Goal: Register for event/course: Sign up to attend an event or enroll in a course

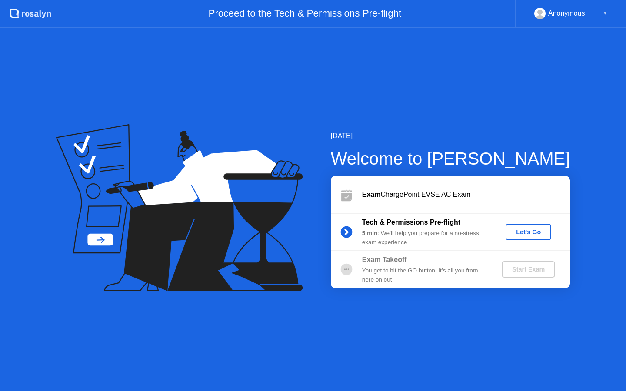
click at [531, 232] on div "Let's Go" at bounding box center [528, 232] width 39 height 7
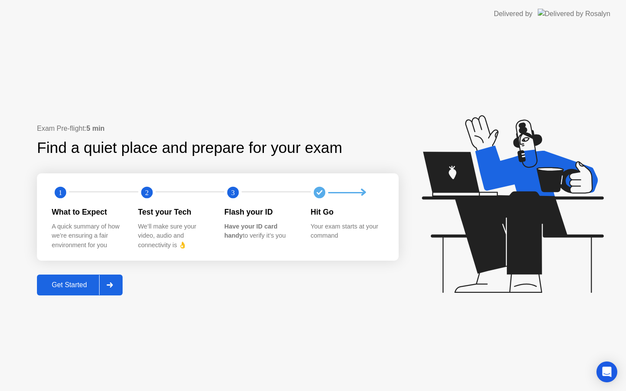
click at [64, 286] on div "Get Started" at bounding box center [70, 285] width 60 height 8
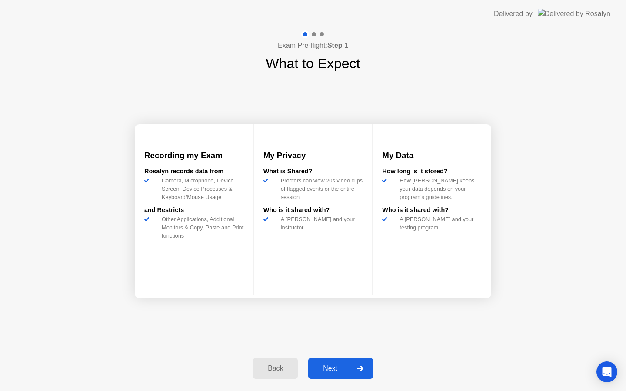
click at [322, 372] on div "Next" at bounding box center [330, 369] width 39 height 8
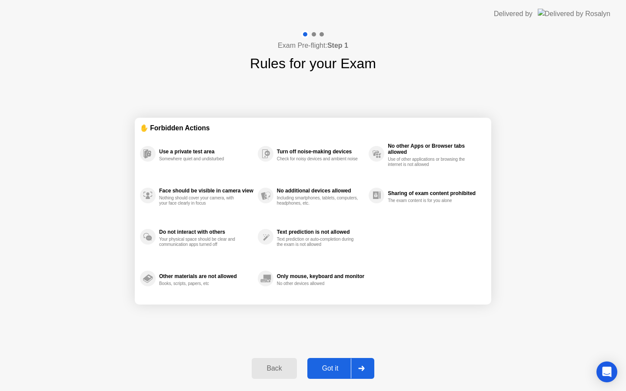
click at [325, 372] on div "Got it" at bounding box center [330, 369] width 41 height 8
select select "**********"
select select "*******"
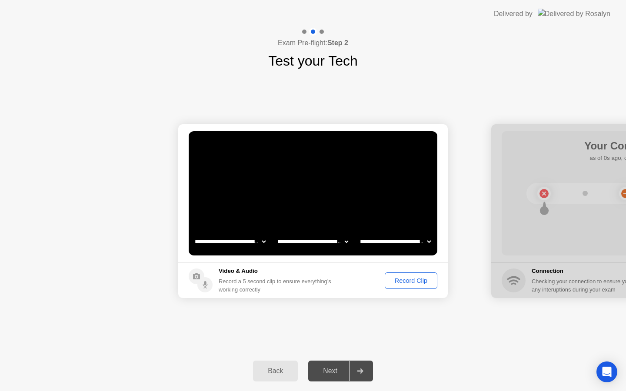
click at [415, 279] on div "Record Clip" at bounding box center [411, 281] width 47 height 7
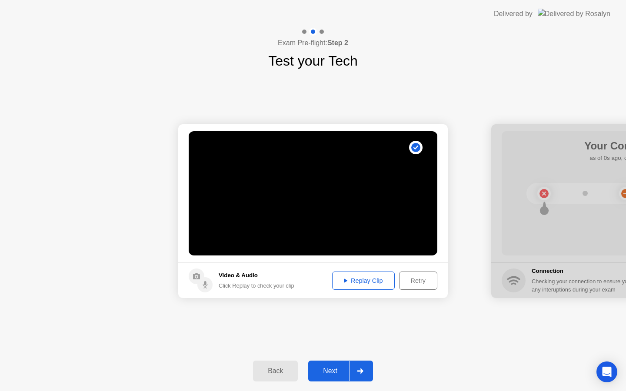
click at [369, 278] on div "Replay Clip" at bounding box center [363, 281] width 57 height 7
click at [340, 369] on div "Next" at bounding box center [330, 372] width 39 height 8
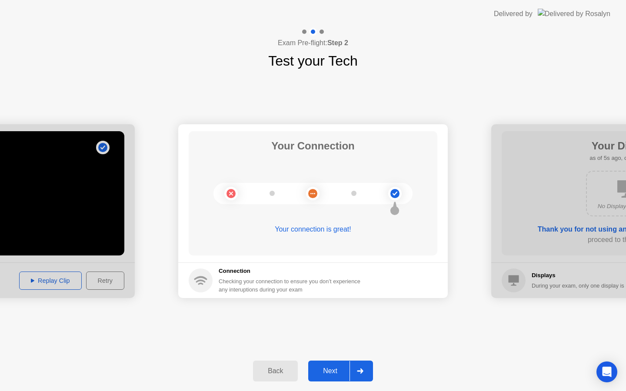
click at [336, 369] on div "Next" at bounding box center [330, 372] width 39 height 8
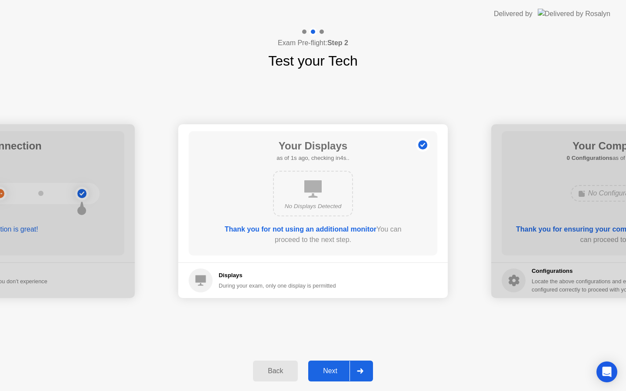
click at [336, 369] on div "Next" at bounding box center [330, 372] width 39 height 8
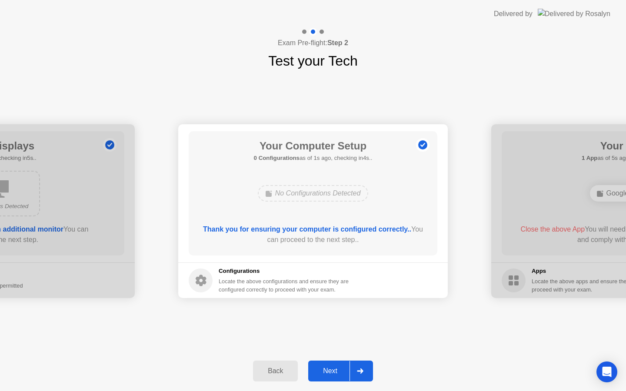
click at [336, 369] on div "Next" at bounding box center [330, 372] width 39 height 8
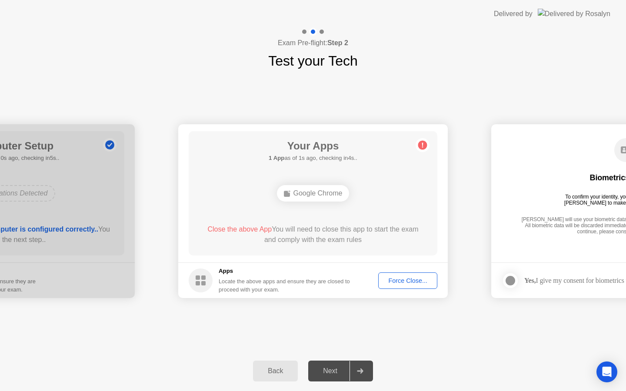
click at [404, 284] on div "Force Close..." at bounding box center [407, 281] width 53 height 7
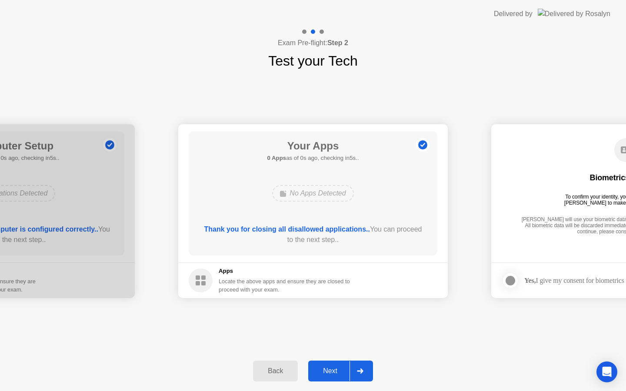
click at [326, 374] on div "Next" at bounding box center [330, 372] width 39 height 8
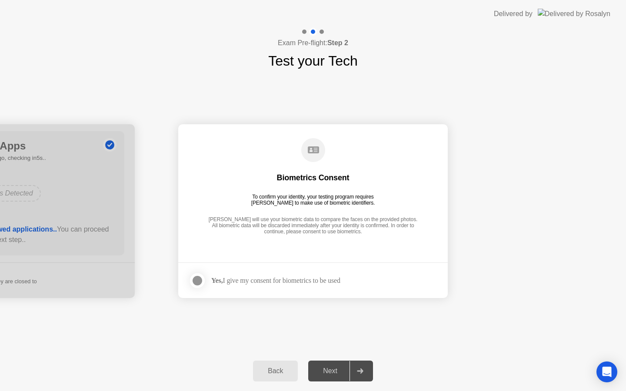
click at [234, 279] on div "Yes, I give my consent for biometrics to be used" at bounding box center [275, 281] width 129 height 8
click at [197, 282] on div at bounding box center [197, 281] width 10 height 10
click at [335, 368] on div "Next" at bounding box center [330, 372] width 39 height 8
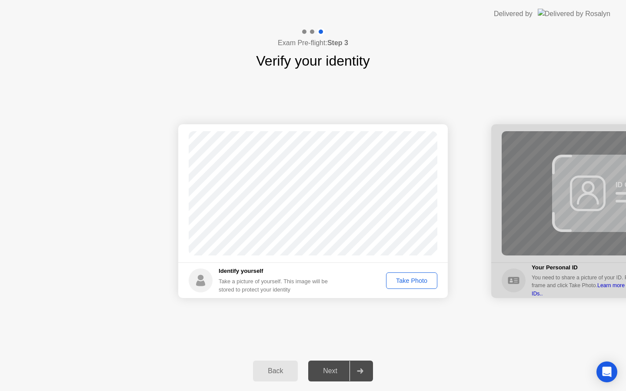
click at [416, 280] on div "Take Photo" at bounding box center [411, 281] width 45 height 7
click at [330, 373] on div "Next" at bounding box center [330, 372] width 39 height 8
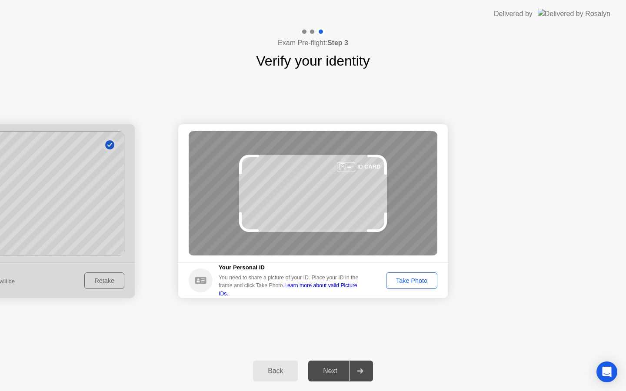
click at [409, 284] on div "Take Photo" at bounding box center [411, 281] width 45 height 7
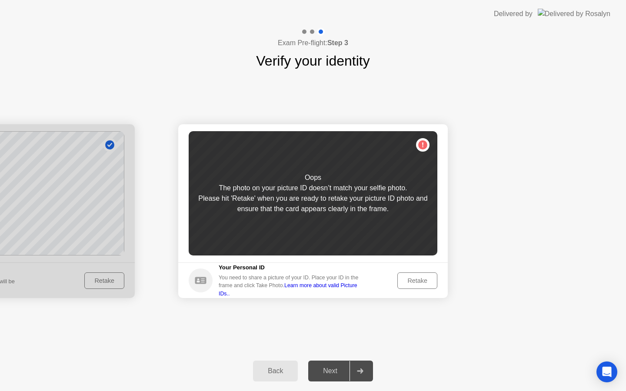
click at [409, 284] on div "Retake" at bounding box center [418, 281] width 34 height 7
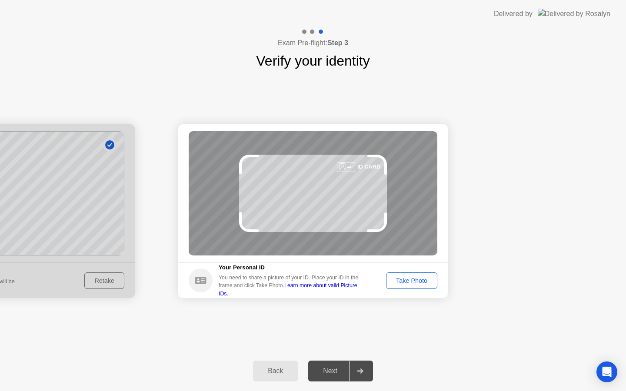
click at [409, 284] on div "Take Photo" at bounding box center [411, 281] width 45 height 7
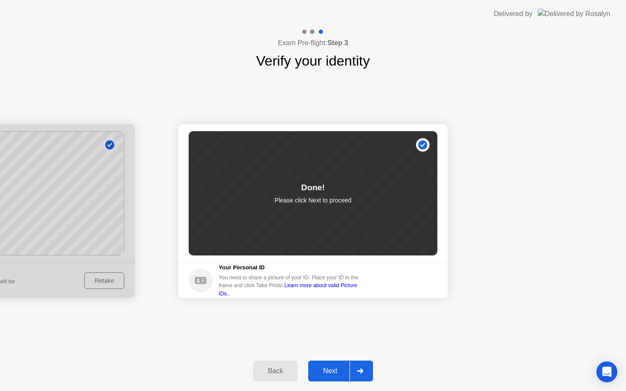
click at [333, 374] on div "Next" at bounding box center [330, 372] width 39 height 8
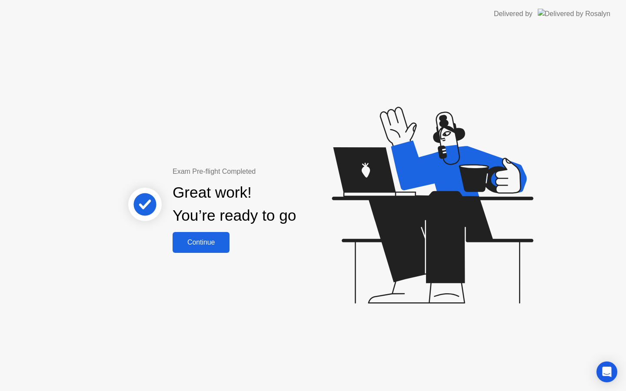
click at [223, 241] on div "Continue" at bounding box center [201, 243] width 52 height 8
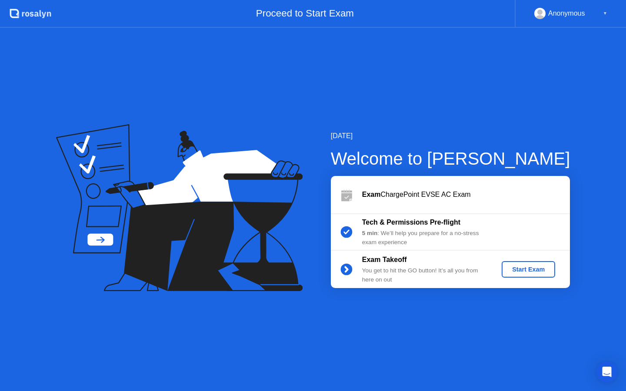
click at [529, 269] on div "Start Exam" at bounding box center [528, 269] width 47 height 7
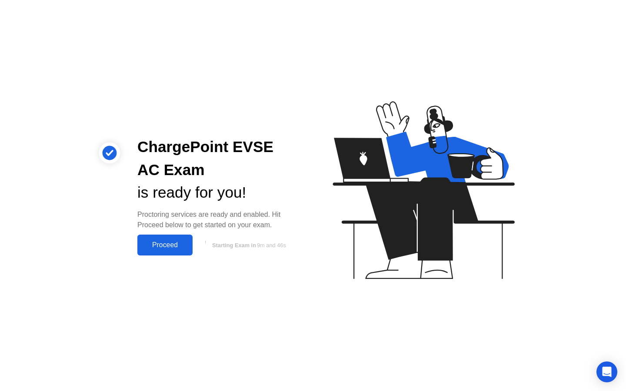
click at [168, 249] on div "Proceed" at bounding box center [165, 245] width 50 height 8
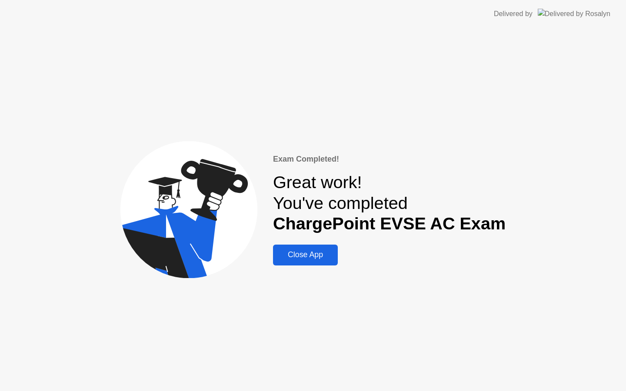
click at [291, 253] on div "Close App" at bounding box center [306, 255] width 60 height 9
